Goal: Task Accomplishment & Management: Use online tool/utility

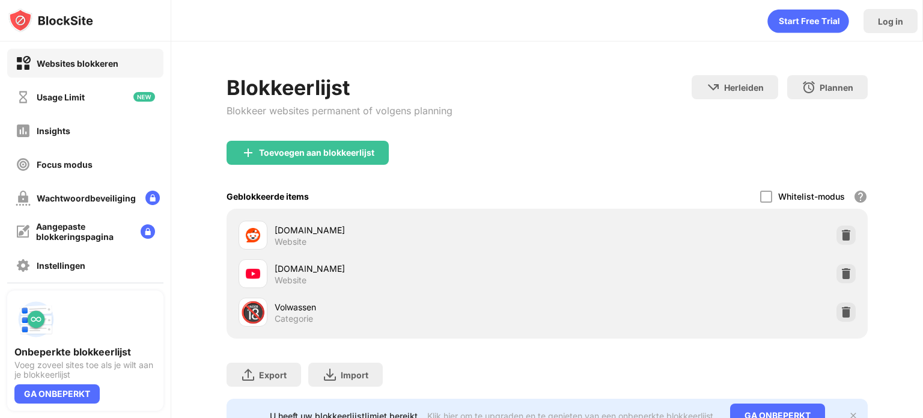
scroll to position [110, 0]
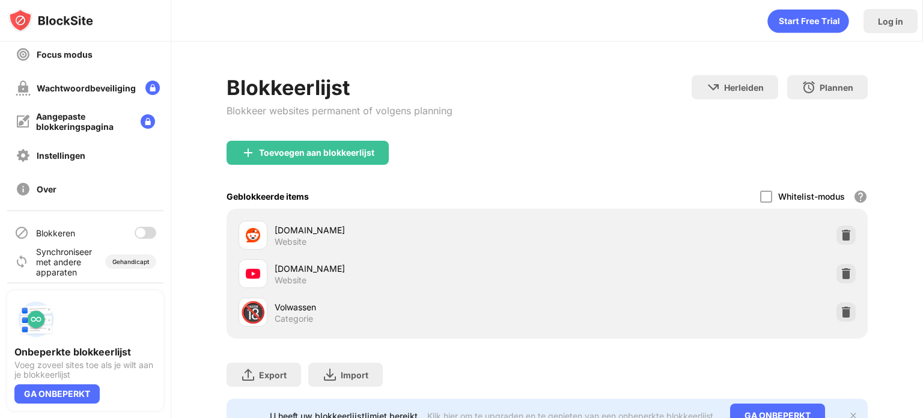
click at [138, 236] on div at bounding box center [146, 233] width 22 height 12
click at [135, 230] on div at bounding box center [146, 233] width 22 height 12
click at [139, 231] on div at bounding box center [146, 233] width 22 height 12
click at [145, 231] on div at bounding box center [150, 233] width 10 height 10
click at [138, 228] on div at bounding box center [146, 233] width 22 height 12
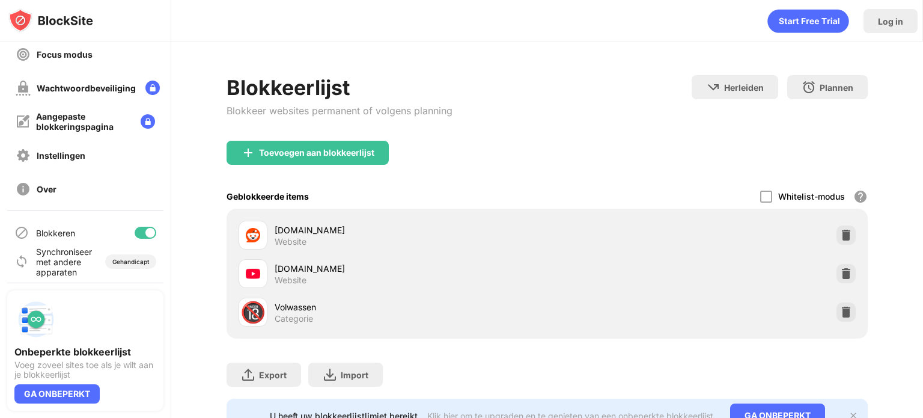
click at [145, 229] on div at bounding box center [150, 233] width 10 height 10
click at [136, 232] on div at bounding box center [141, 233] width 10 height 10
